Goal: Information Seeking & Learning: Learn about a topic

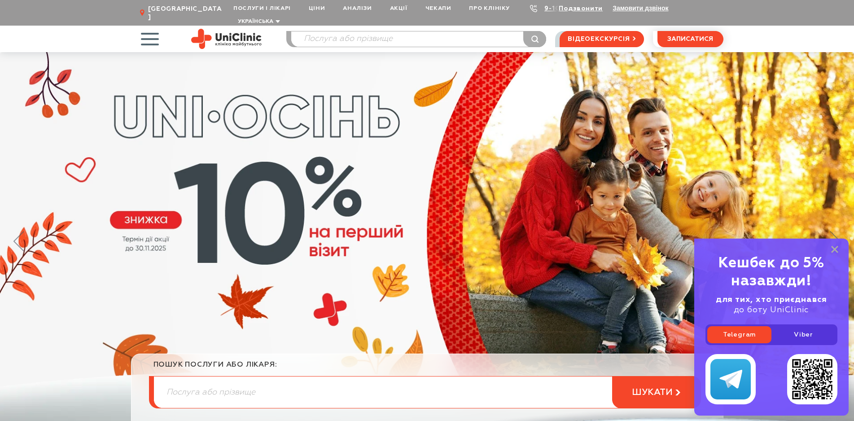
click at [154, 33] on span "button" at bounding box center [149, 38] width 37 height 37
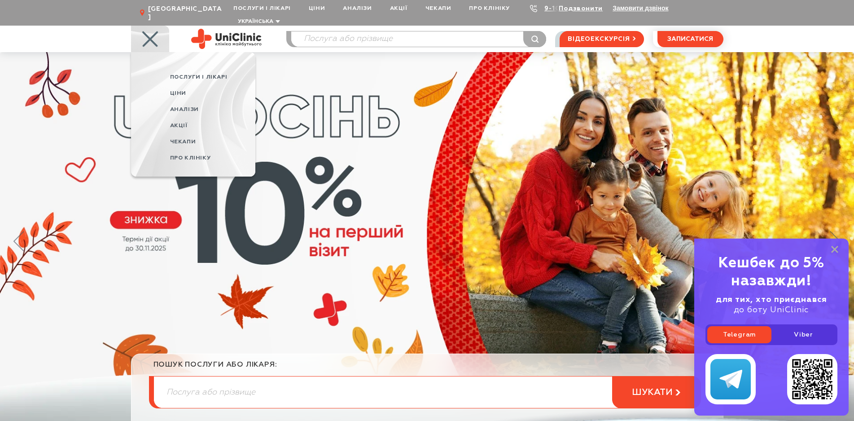
drag, startPoint x: 836, startPoint y: 251, endPoint x: 743, endPoint y: 239, distance: 93.2
click at [836, 251] on rect at bounding box center [834, 249] width 7 height 7
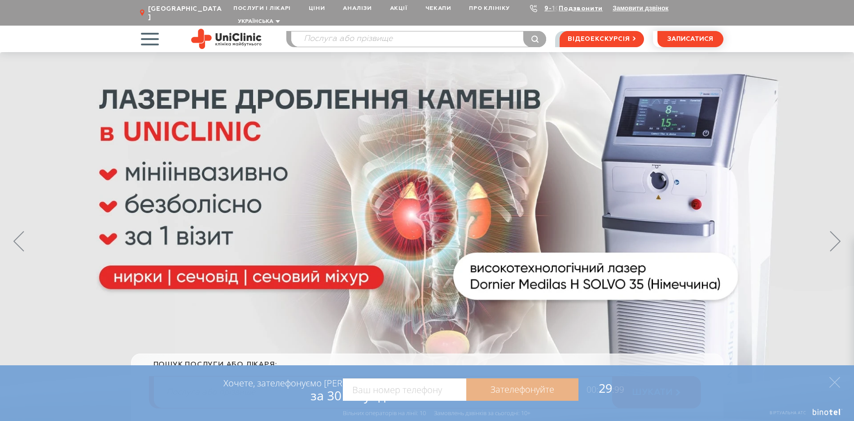
click at [158, 35] on span "button" at bounding box center [149, 38] width 37 height 37
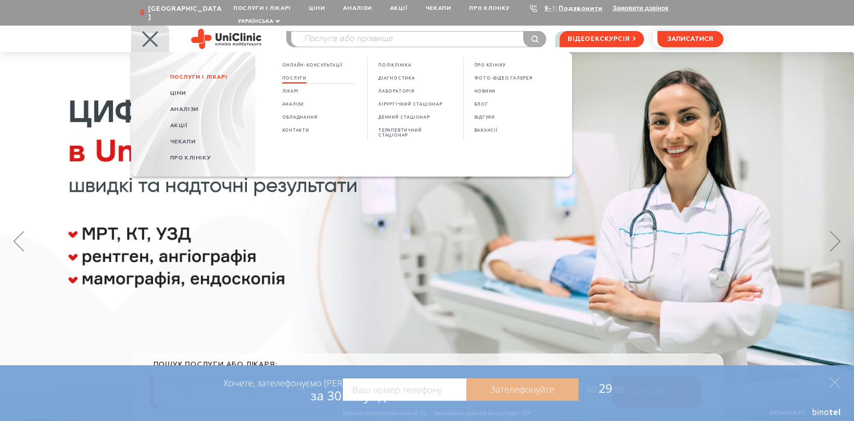
click at [286, 76] on span "Послуги" at bounding box center [294, 78] width 25 height 5
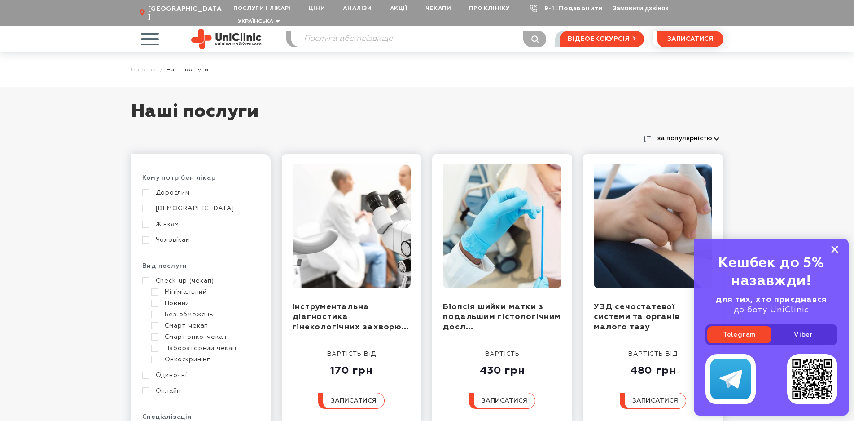
click at [838, 251] on icon at bounding box center [834, 250] width 7 height 8
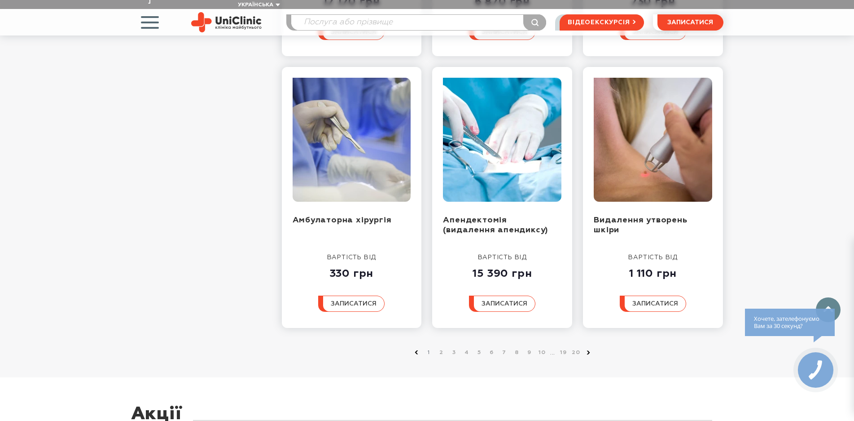
scroll to position [988, 0]
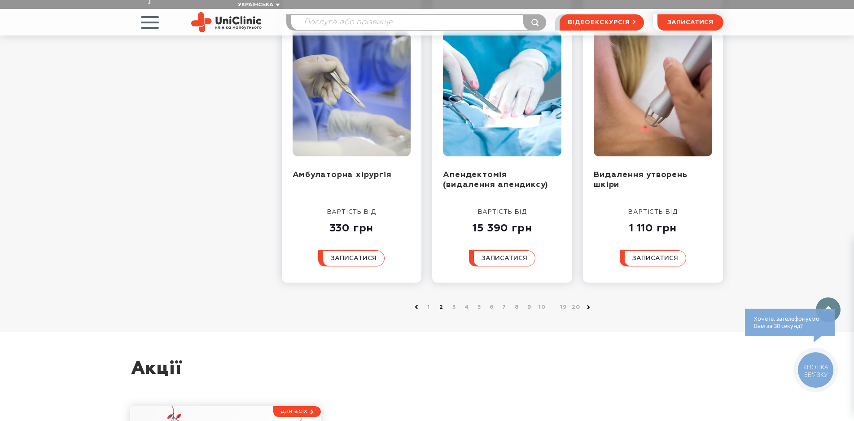
click at [441, 303] on link "2" at bounding box center [441, 307] width 9 height 9
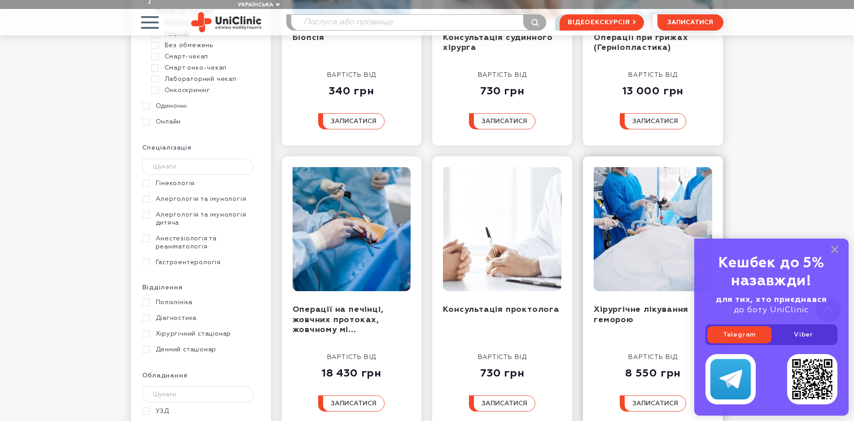
scroll to position [269, 0]
click at [834, 246] on icon at bounding box center [834, 250] width 7 height 8
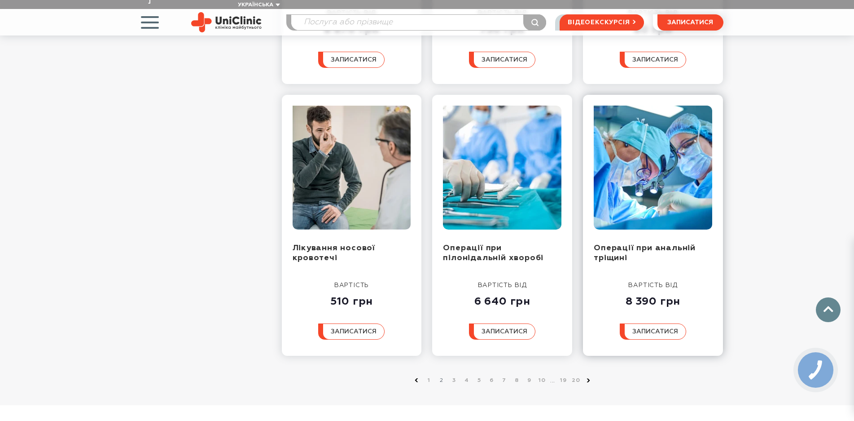
scroll to position [898, 0]
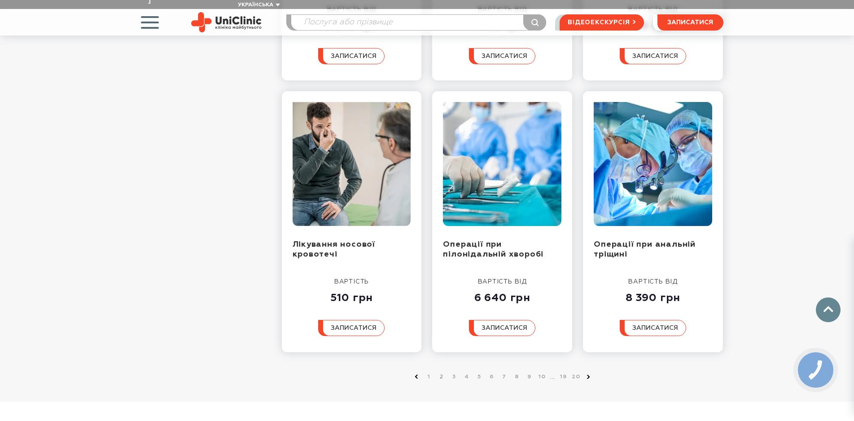
click at [155, 18] on span "button" at bounding box center [149, 22] width 37 height 37
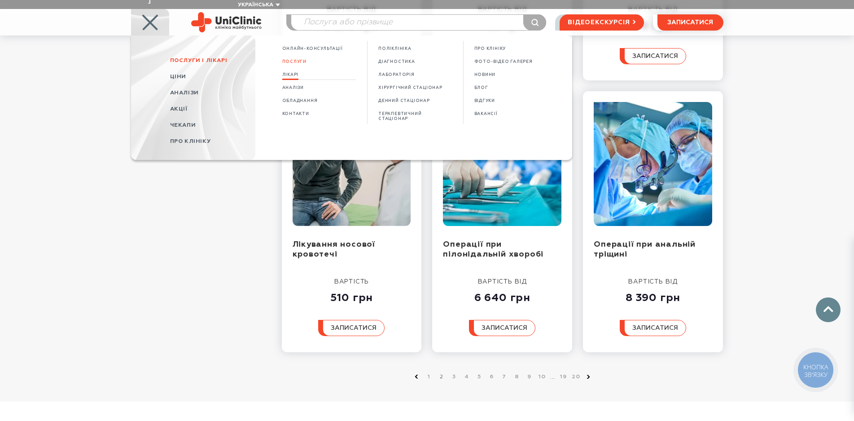
click at [294, 72] on span "Лікарі" at bounding box center [290, 74] width 17 height 5
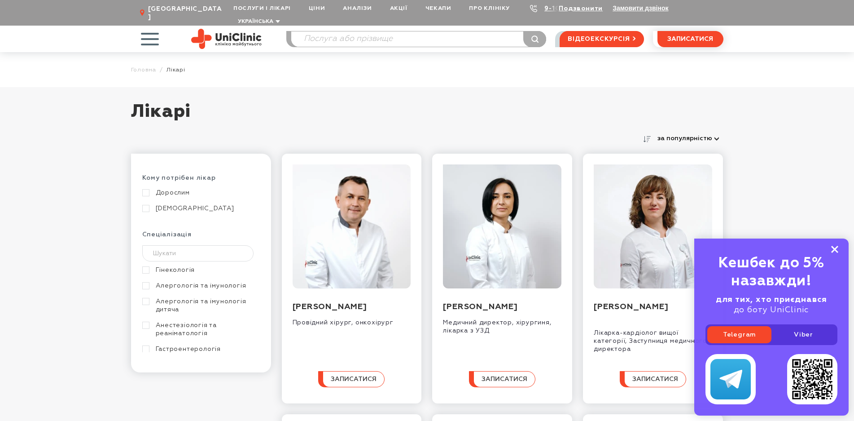
click at [836, 250] on rect at bounding box center [834, 249] width 7 height 7
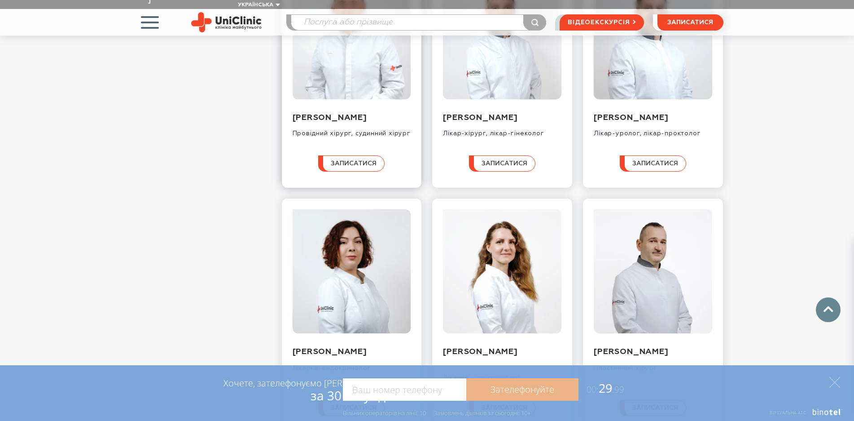
scroll to position [449, 0]
click at [311, 15] on input "search" at bounding box center [418, 22] width 255 height 15
type input "чистка обличч"
click at [523, 14] on button "submit" at bounding box center [534, 22] width 23 height 16
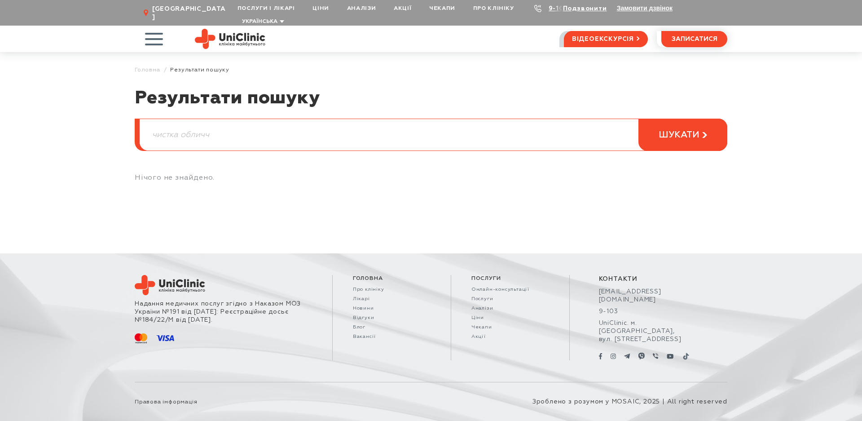
click at [219, 123] on input "чистка обличч" at bounding box center [433, 134] width 587 height 31
type input "чистка обличчя"
click at [638, 119] on button "шукати" at bounding box center [682, 135] width 89 height 32
drag, startPoint x: 178, startPoint y: 128, endPoint x: 129, endPoint y: 125, distance: 48.5
click at [139, 128] on div "чистка обличчя шукати" at bounding box center [433, 135] width 588 height 32
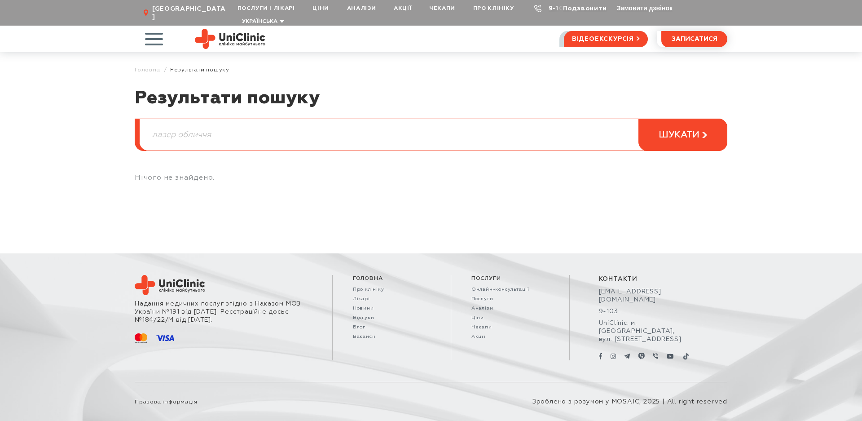
type input "лазер обличчя"
click at [638, 119] on button "шукати" at bounding box center [682, 135] width 89 height 32
drag, startPoint x: 182, startPoint y: 128, endPoint x: 258, endPoint y: 129, distance: 76.3
click at [259, 129] on input "лазер обличчя" at bounding box center [433, 134] width 587 height 31
type input "лазер"
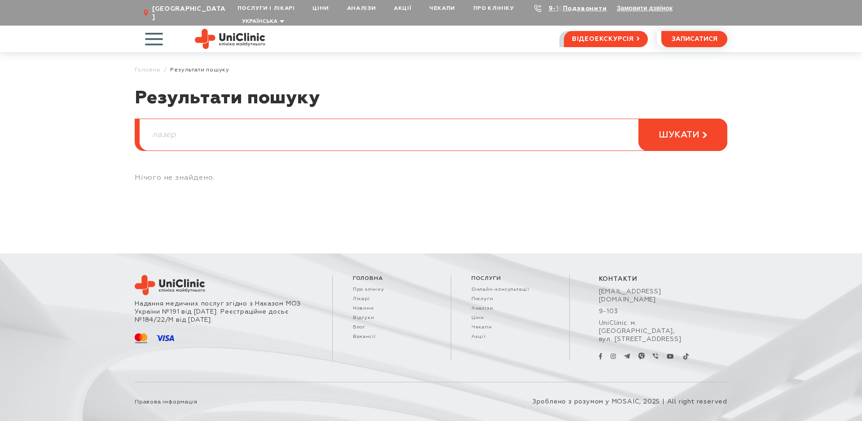
click at [638, 119] on button "шукати" at bounding box center [682, 135] width 89 height 32
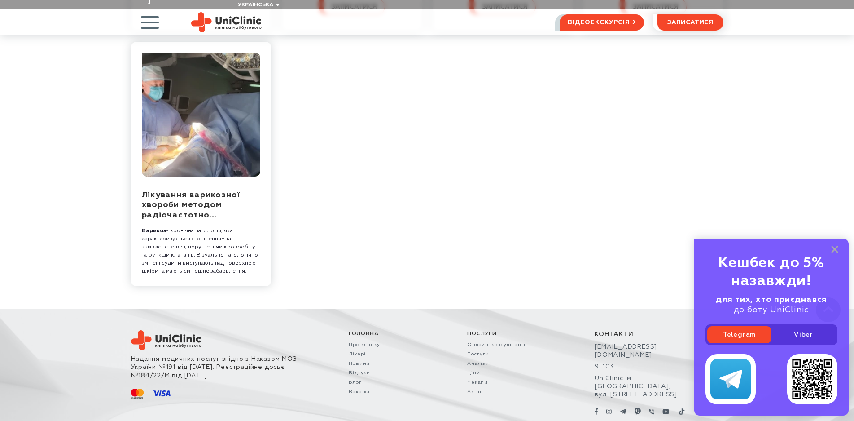
scroll to position [444, 0]
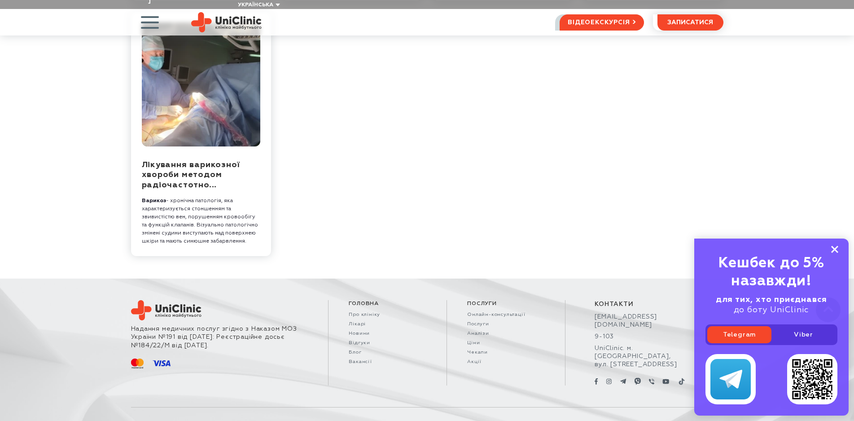
click at [836, 247] on icon at bounding box center [834, 250] width 7 height 8
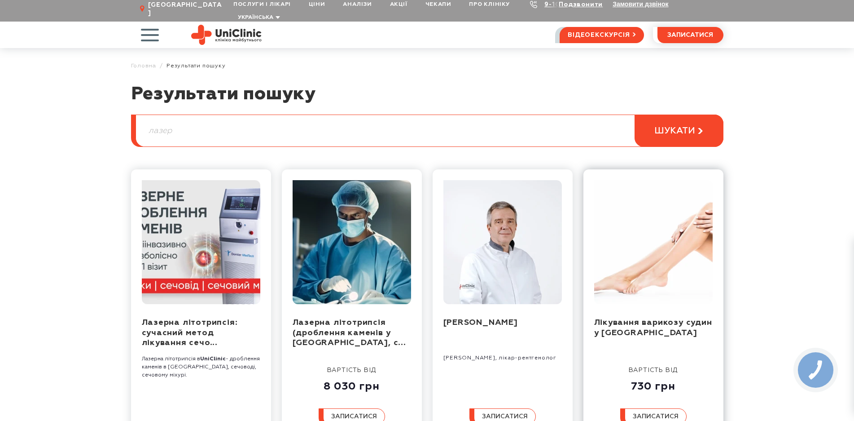
scroll to position [0, 0]
